Goal: Check status

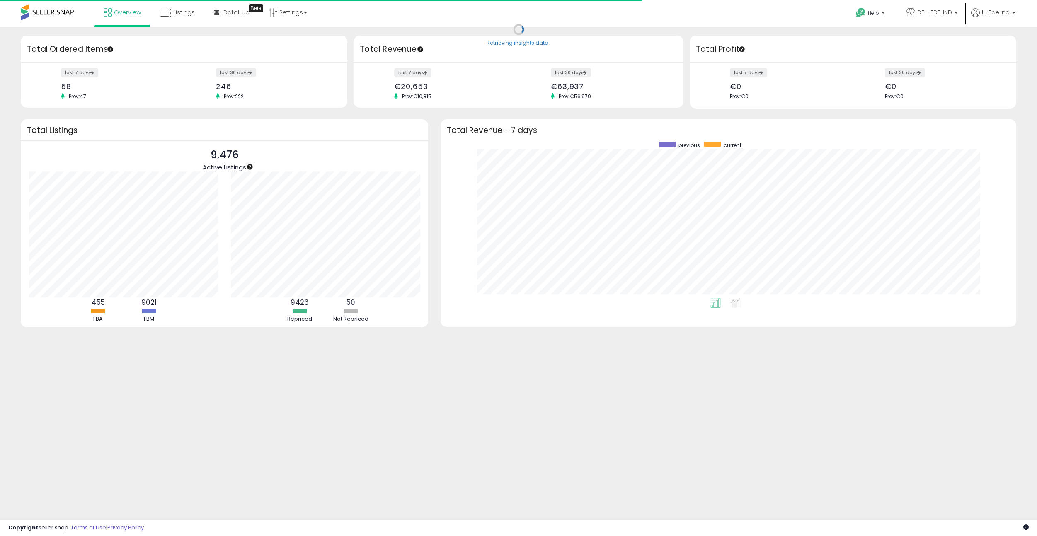
scroll to position [157, 559]
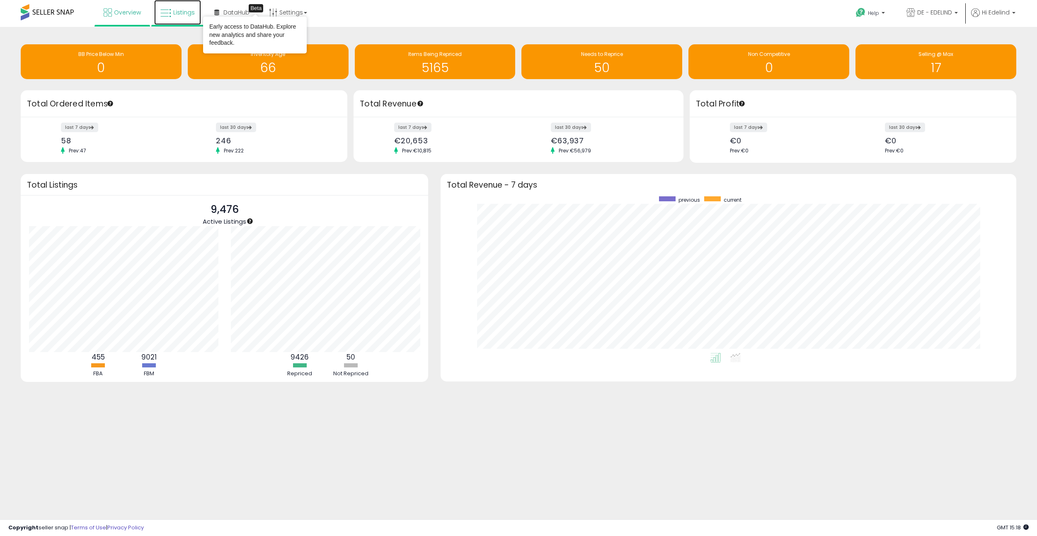
click at [175, 10] on span "Listings" at bounding box center [184, 12] width 22 height 8
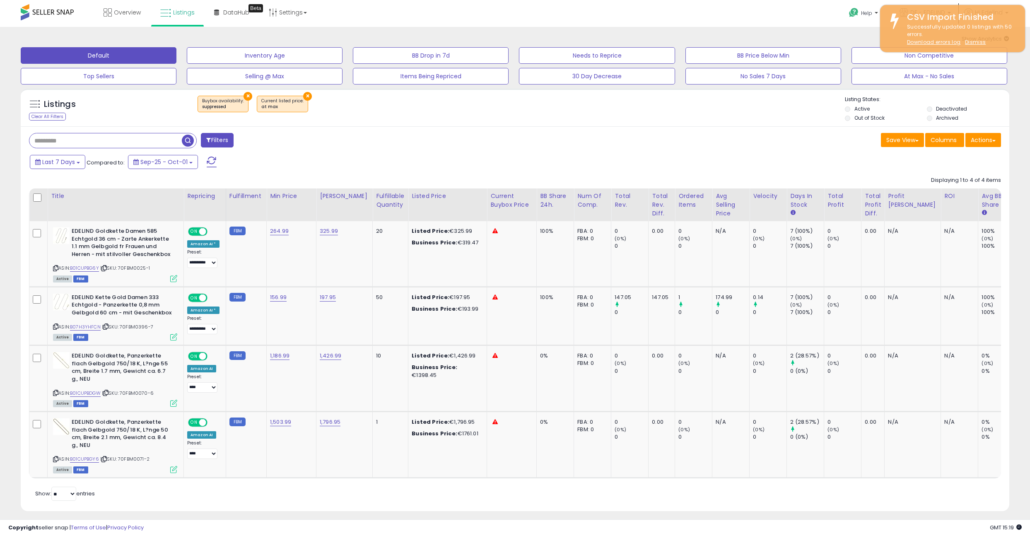
click at [244, 94] on button "×" at bounding box center [248, 96] width 9 height 9
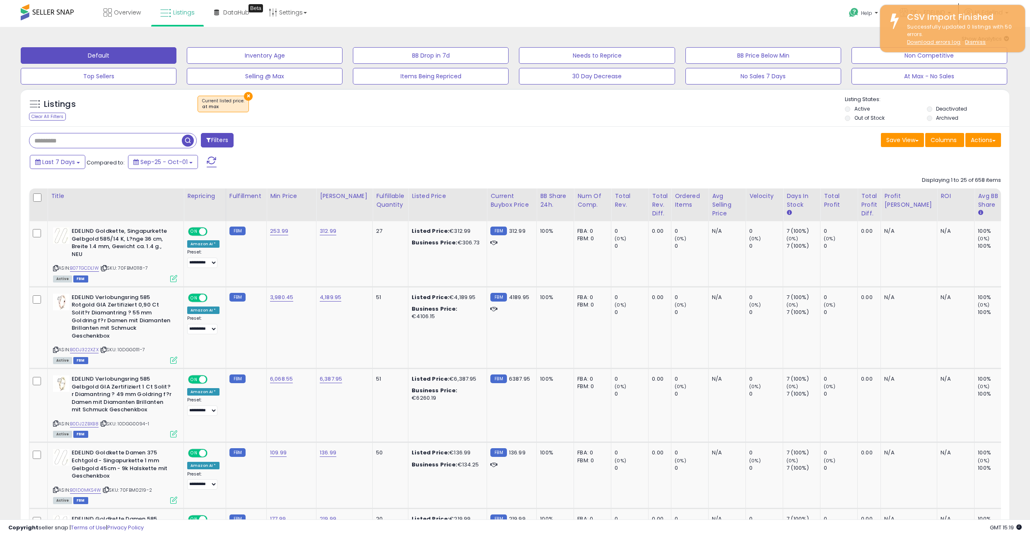
click at [56, 12] on span at bounding box center [47, 12] width 53 height 16
click at [34, 10] on span at bounding box center [47, 12] width 53 height 16
click at [131, 14] on span "Overview" at bounding box center [127, 12] width 27 height 8
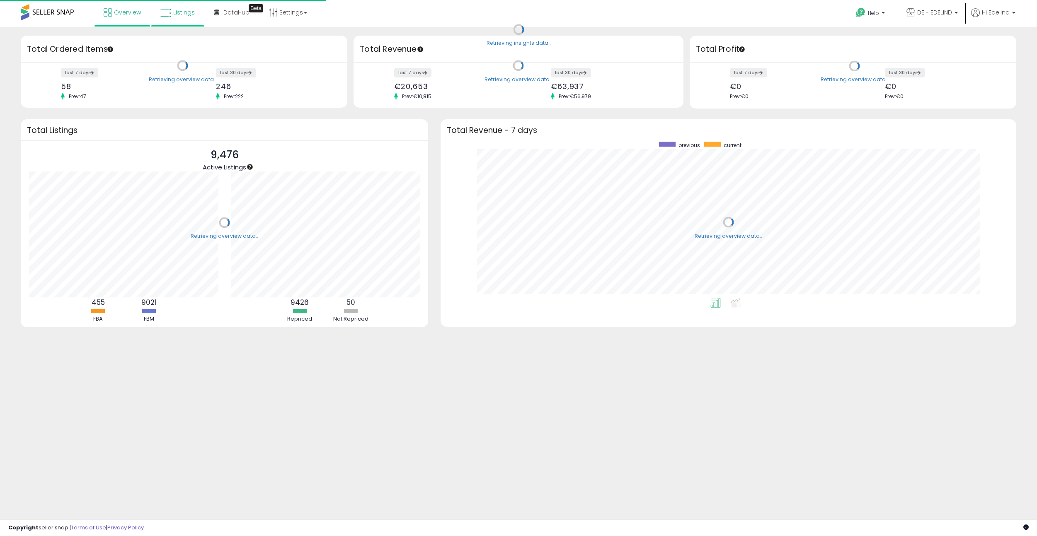
scroll to position [157, 559]
click at [177, 9] on span "Listings" at bounding box center [184, 12] width 22 height 8
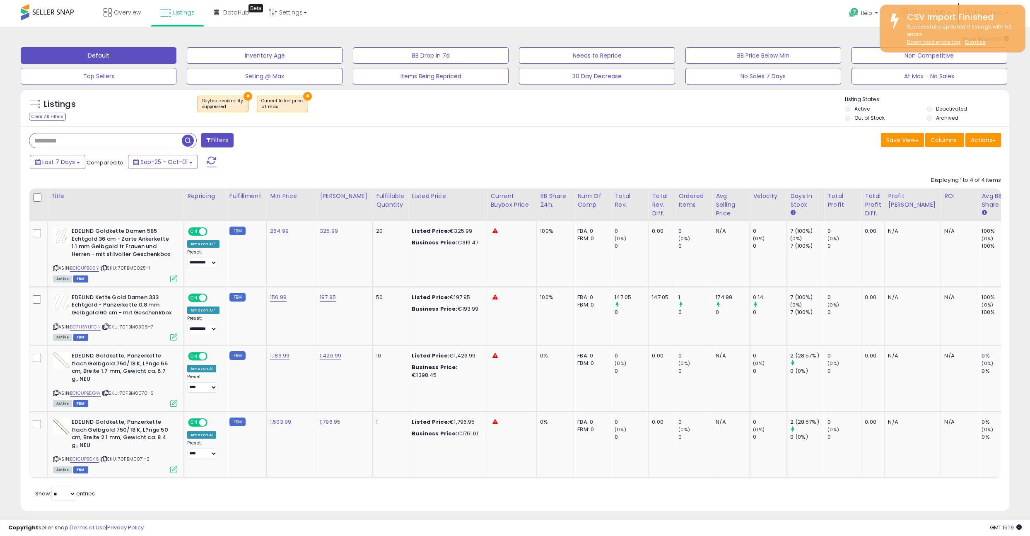
click at [303, 94] on button "×" at bounding box center [307, 96] width 9 height 9
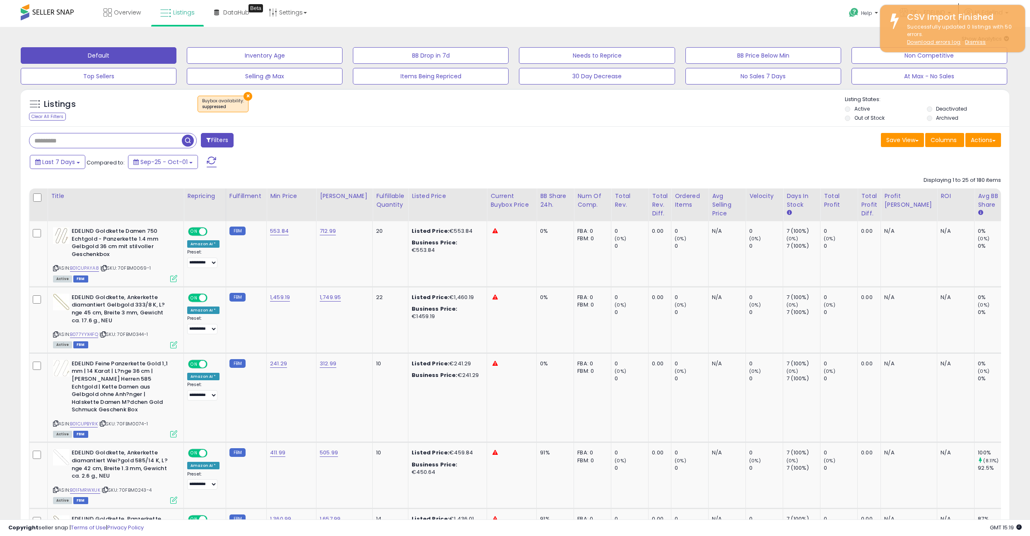
click at [37, 12] on span at bounding box center [47, 12] width 53 height 16
click at [116, 10] on span "Overview" at bounding box center [127, 12] width 27 height 8
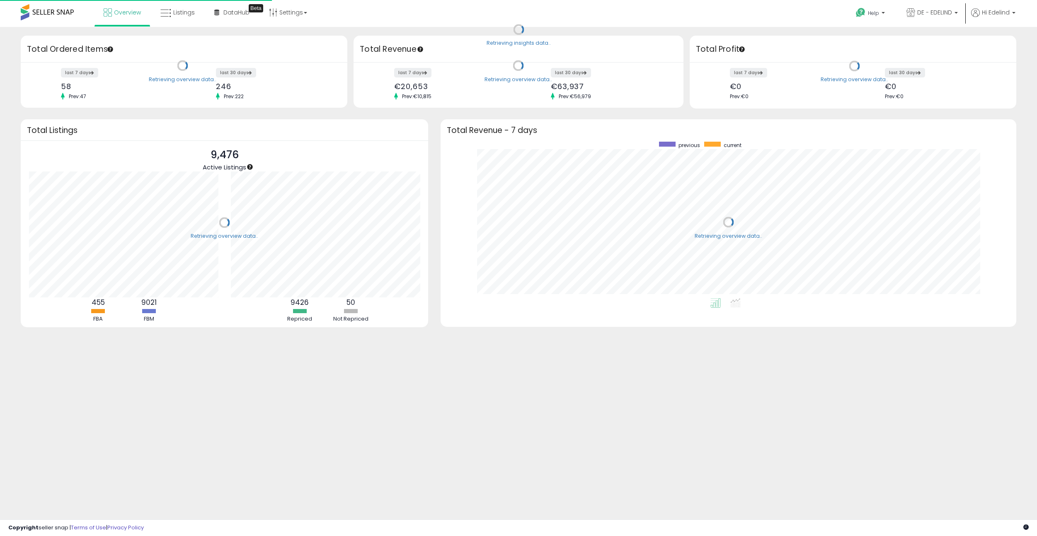
scroll to position [157, 559]
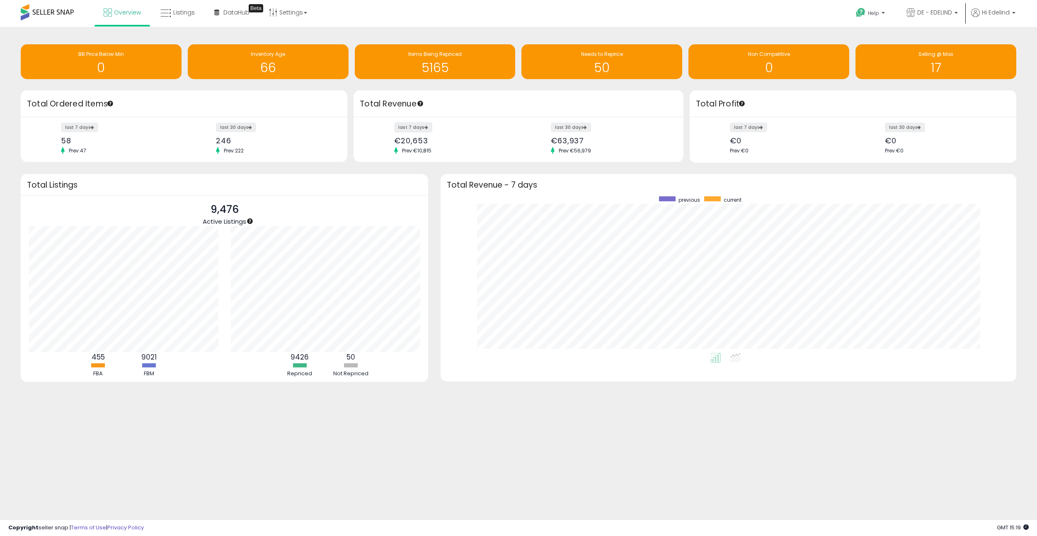
click at [401, 128] on label "last 7 days" at bounding box center [413, 127] width 38 height 10
click at [563, 127] on label "last 30 days" at bounding box center [571, 127] width 41 height 10
